Goal: Register for event/course

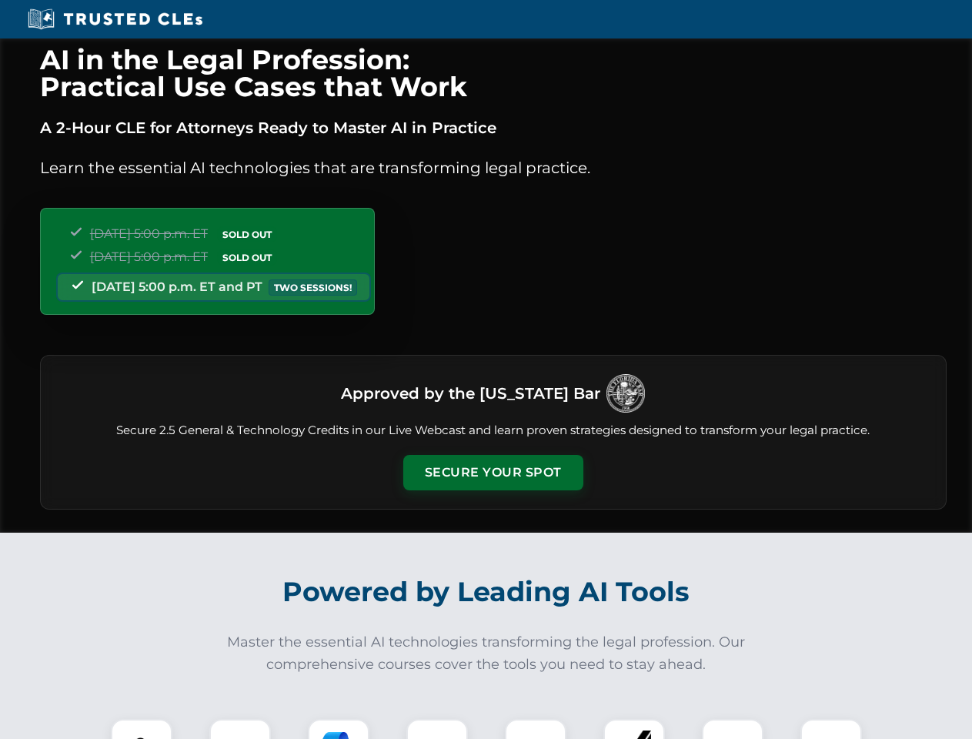
click at [492, 472] on button "Secure Your Spot" at bounding box center [493, 472] width 180 height 35
click at [142, 729] on img at bounding box center [141, 749] width 45 height 45
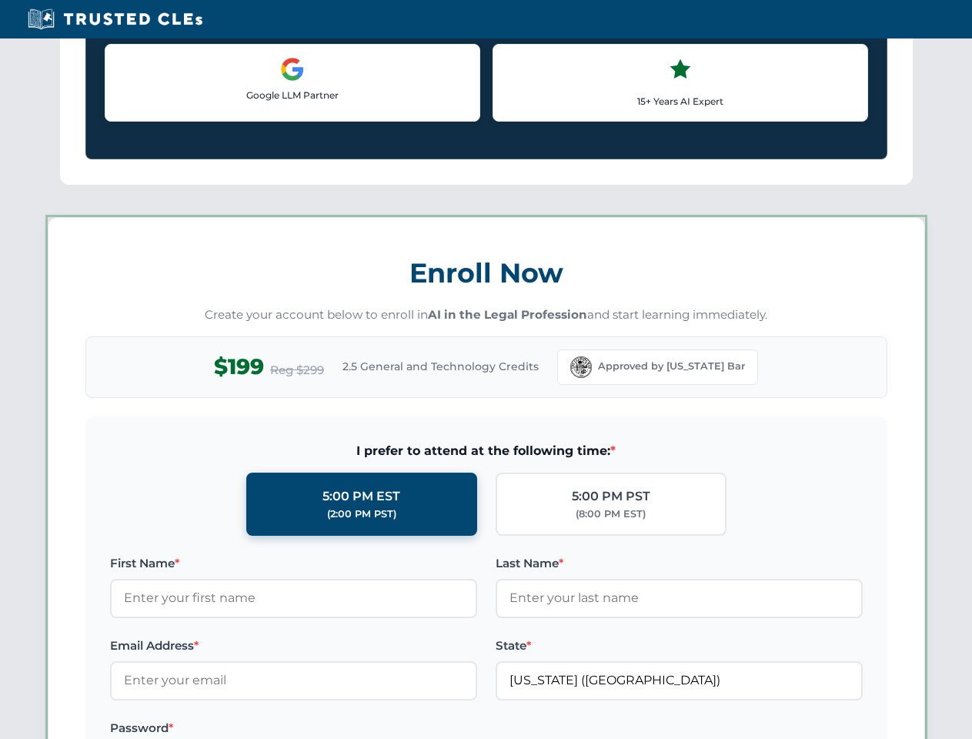
click at [339, 729] on label "Password *" at bounding box center [293, 728] width 367 height 18
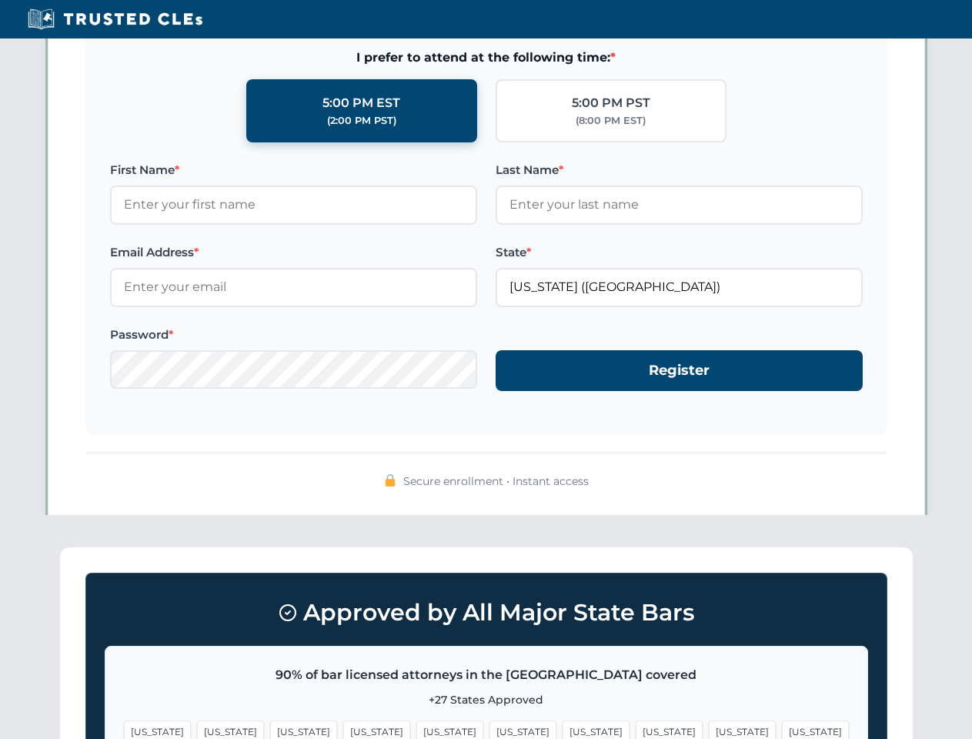
click at [709, 729] on span "[US_STATE]" at bounding box center [742, 731] width 67 height 22
